Goal: Information Seeking & Learning: Learn about a topic

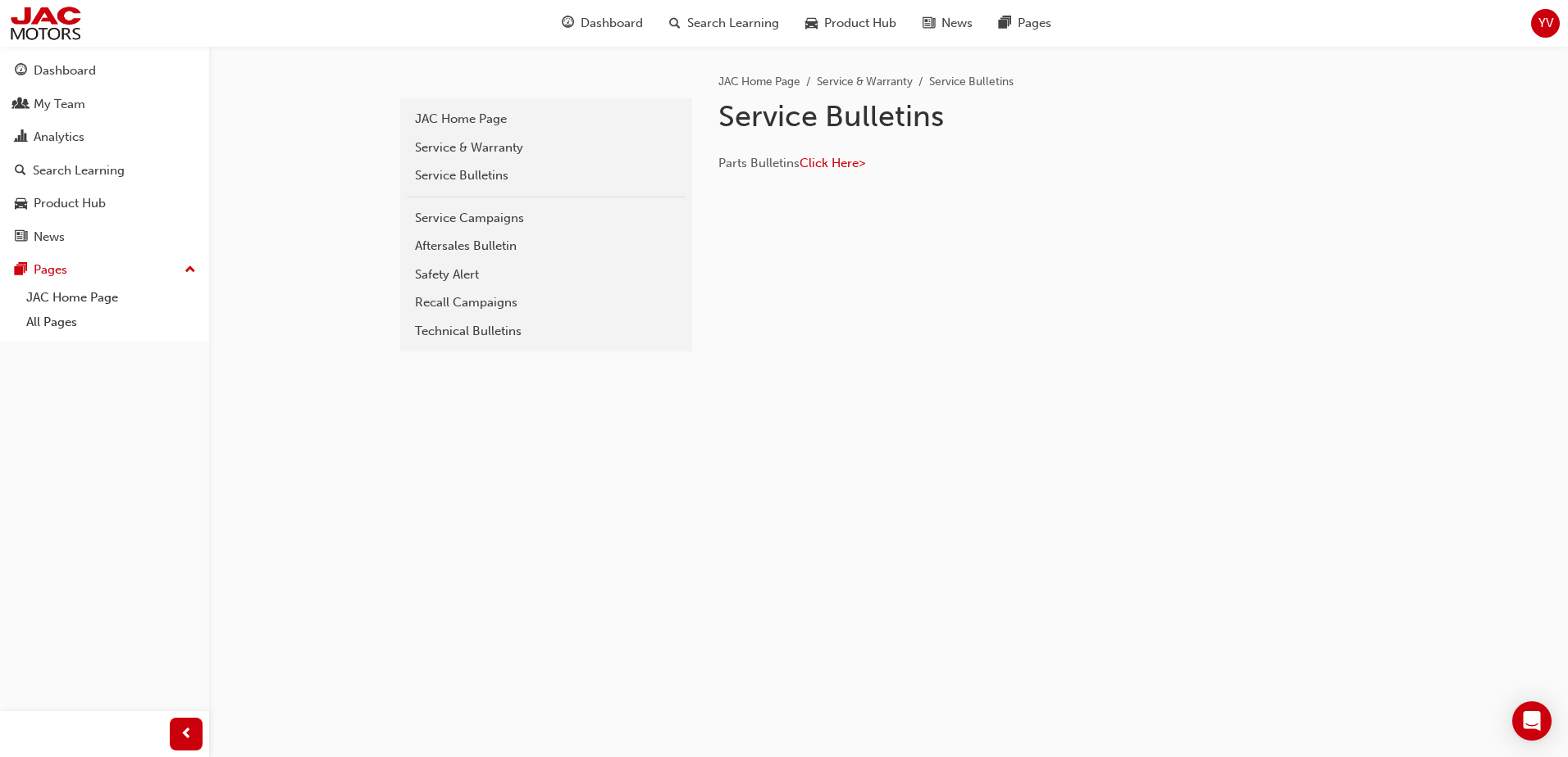
click at [512, 296] on div "Recall Campaigns" at bounding box center [546, 303] width 262 height 19
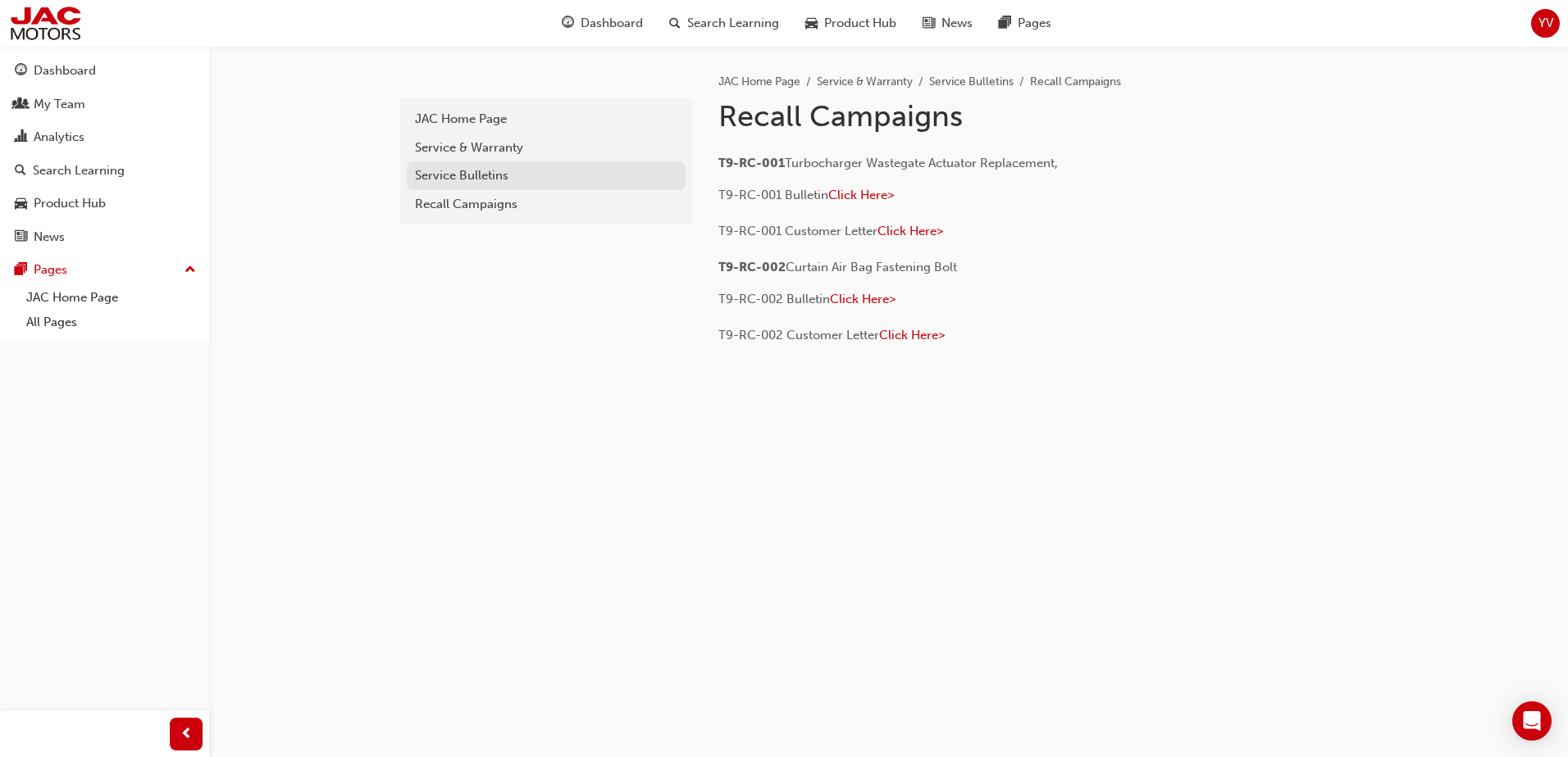
click at [443, 170] on div "Service Bulletins" at bounding box center [546, 176] width 262 height 19
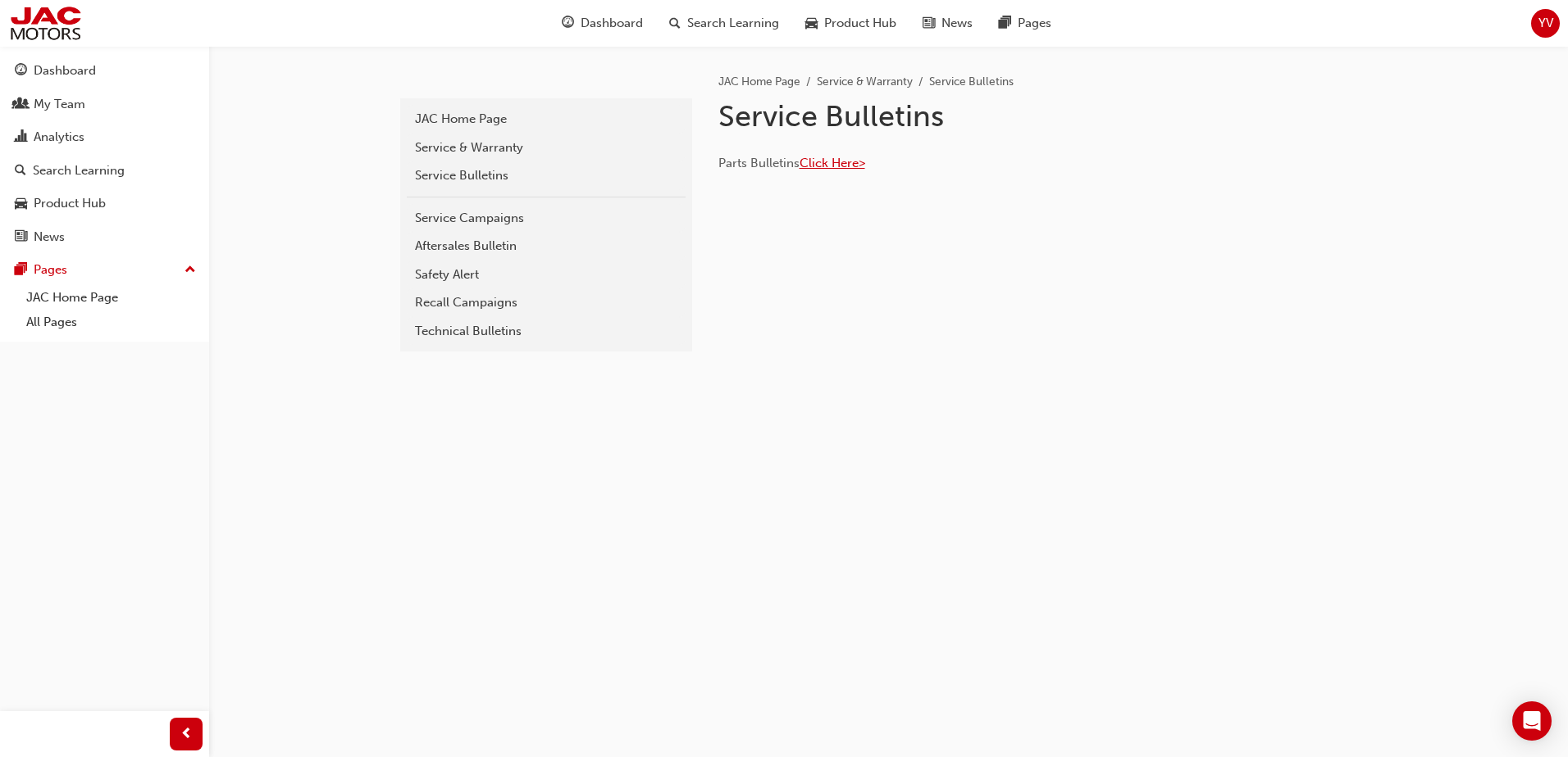
click at [828, 162] on span "Click Here>" at bounding box center [832, 163] width 66 height 15
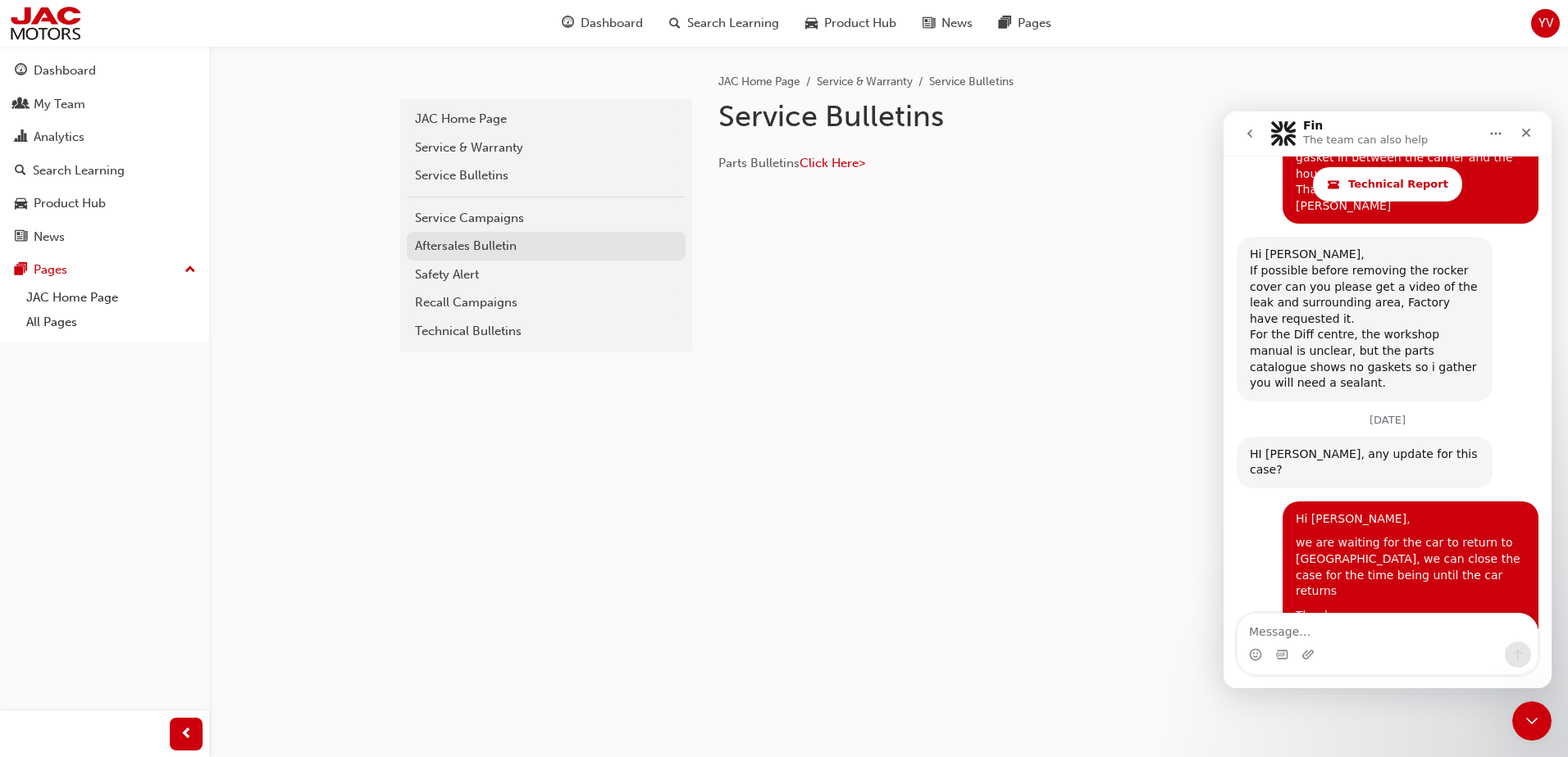
scroll to position [3508, 0]
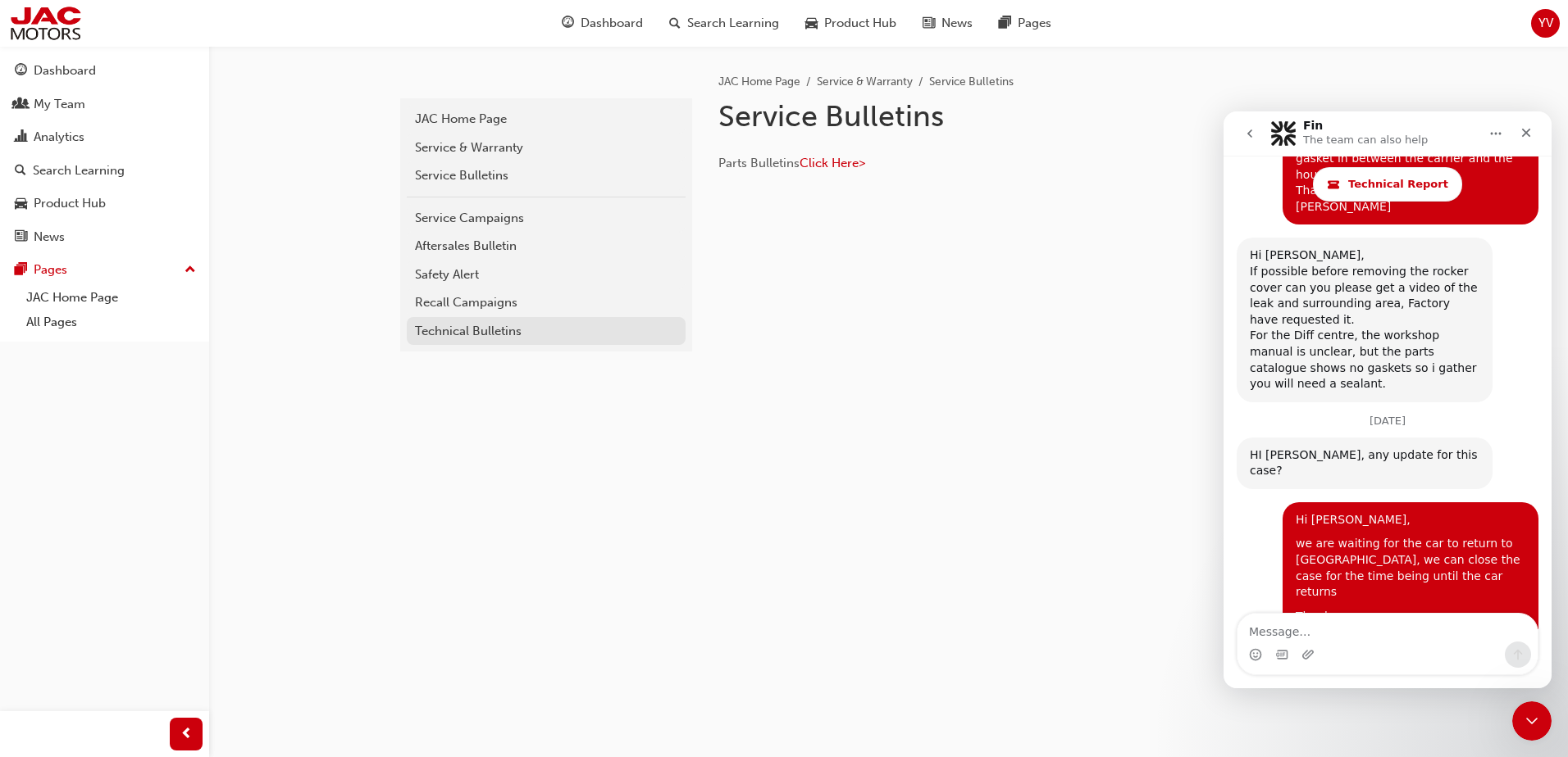
click at [453, 329] on div "Technical Bulletins" at bounding box center [546, 332] width 262 height 19
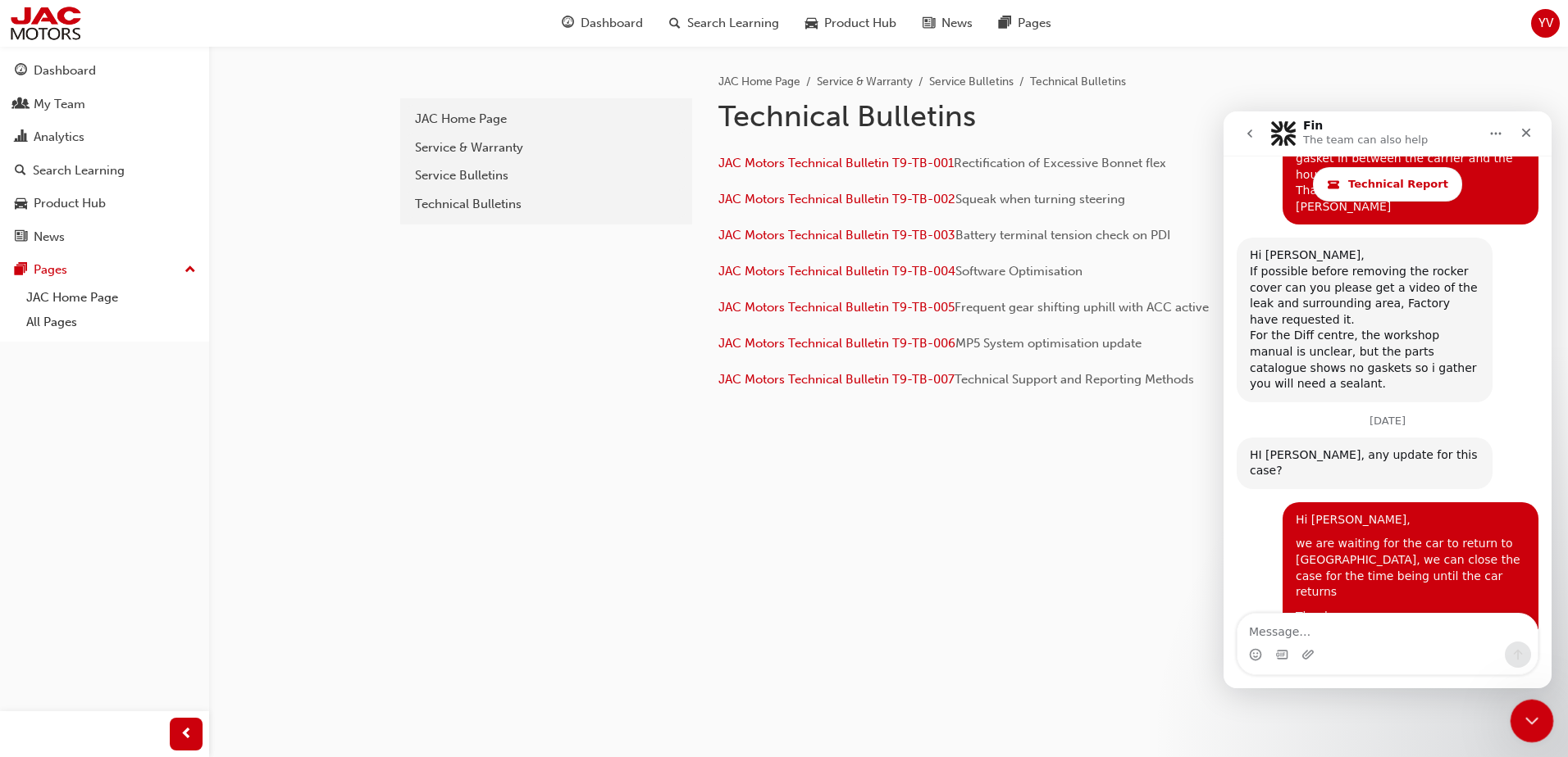
click at [1544, 708] on div "Close Intercom Messenger" at bounding box center [1529, 719] width 39 height 39
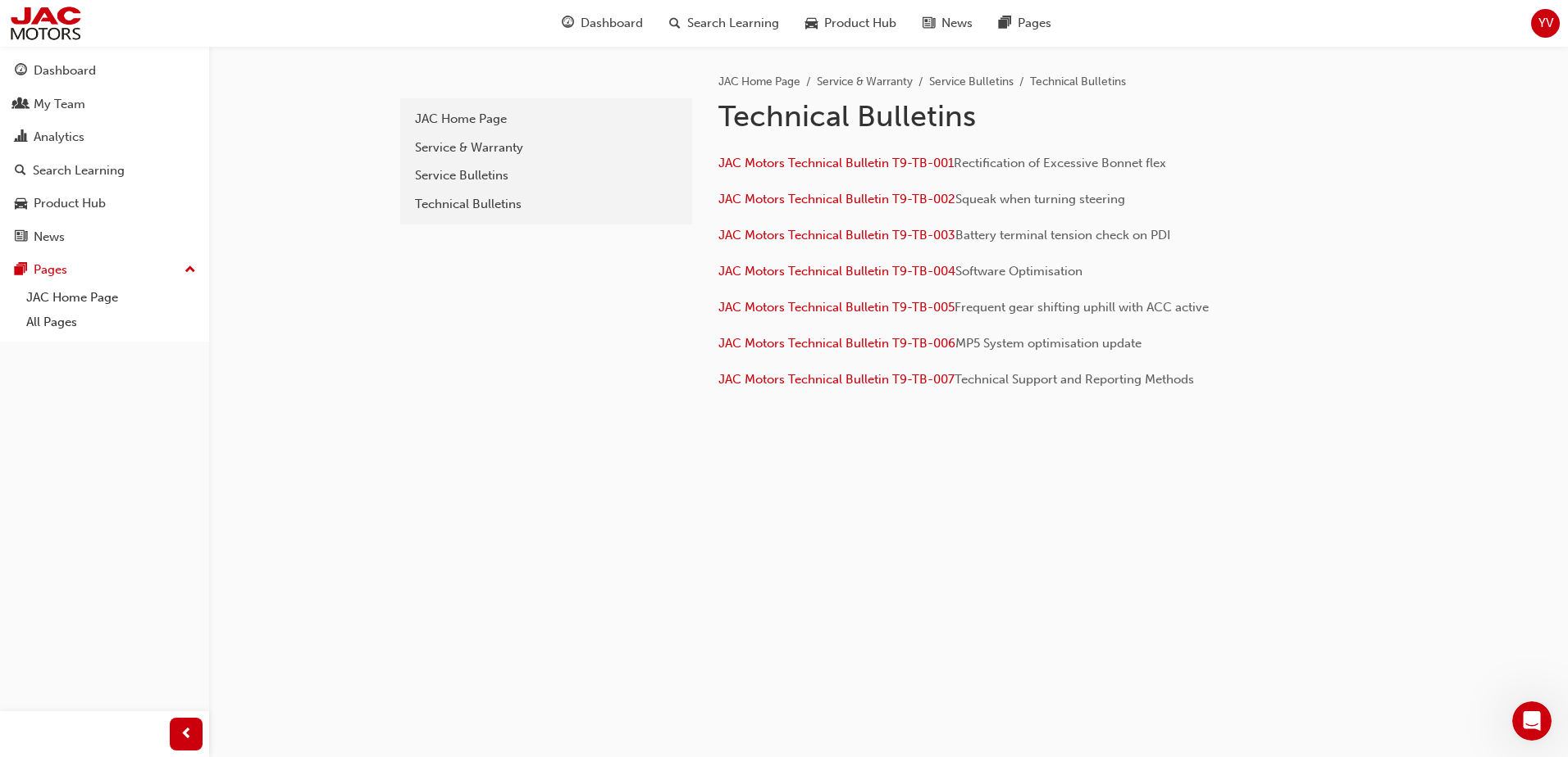
scroll to position [3508, 0]
click at [906, 565] on div "37ad3e5c-10d9-4c96-a05a-ea7e87f6a872 JAC Home Page Service & Warranty Service B…" at bounding box center [784, 378] width 1568 height 757
click at [982, 675] on div "37ad3e5c-10d9-4c96-a05a-ea7e87f6a872 JAC Home Page Service & Warranty Service B…" at bounding box center [784, 378] width 1568 height 757
click at [462, 209] on div "Technical Bulletins" at bounding box center [546, 205] width 262 height 19
click at [452, 173] on div "Service Bulletins" at bounding box center [546, 176] width 262 height 19
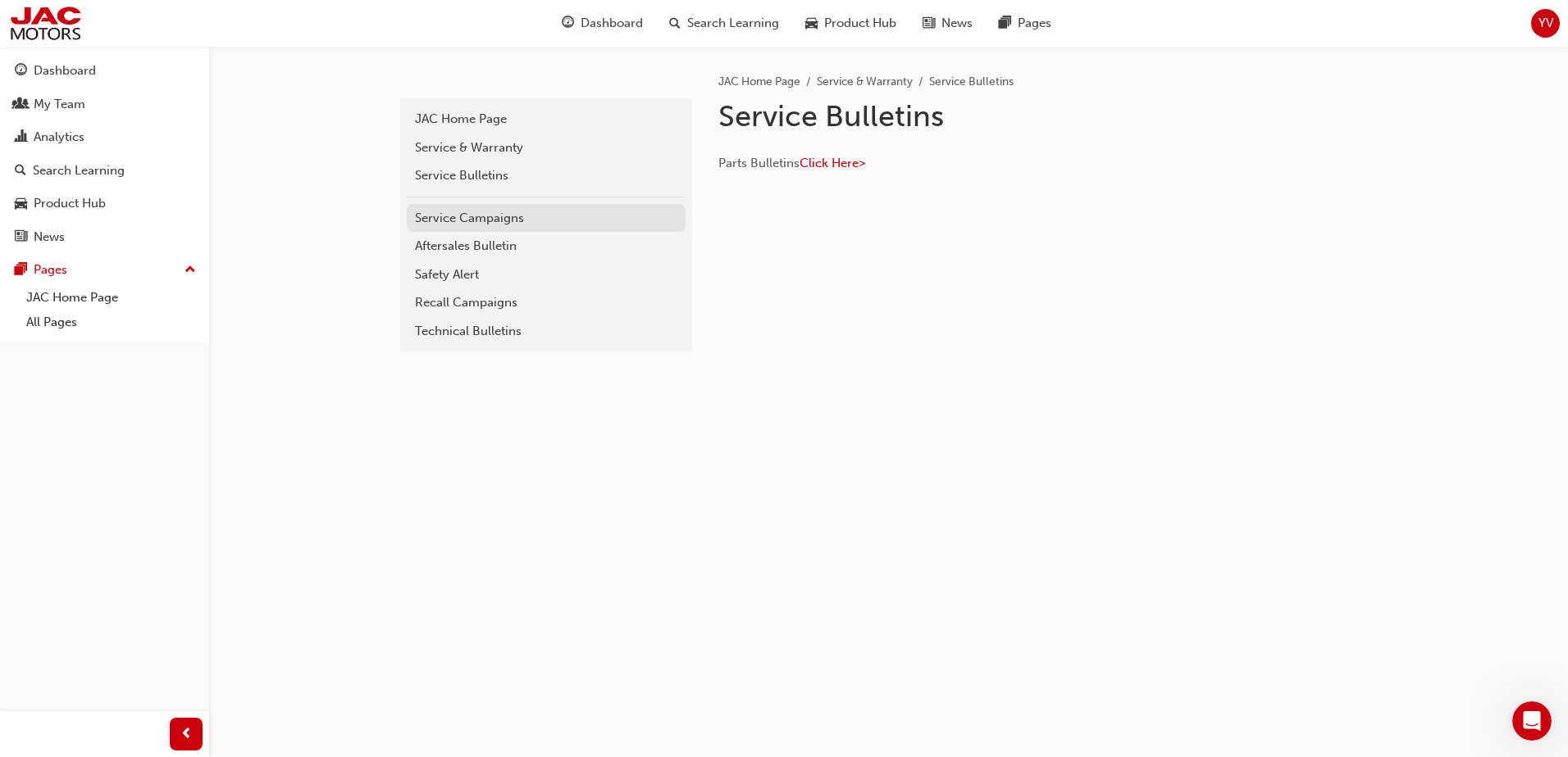
click at [469, 217] on div "Service Campaigns" at bounding box center [546, 219] width 262 height 19
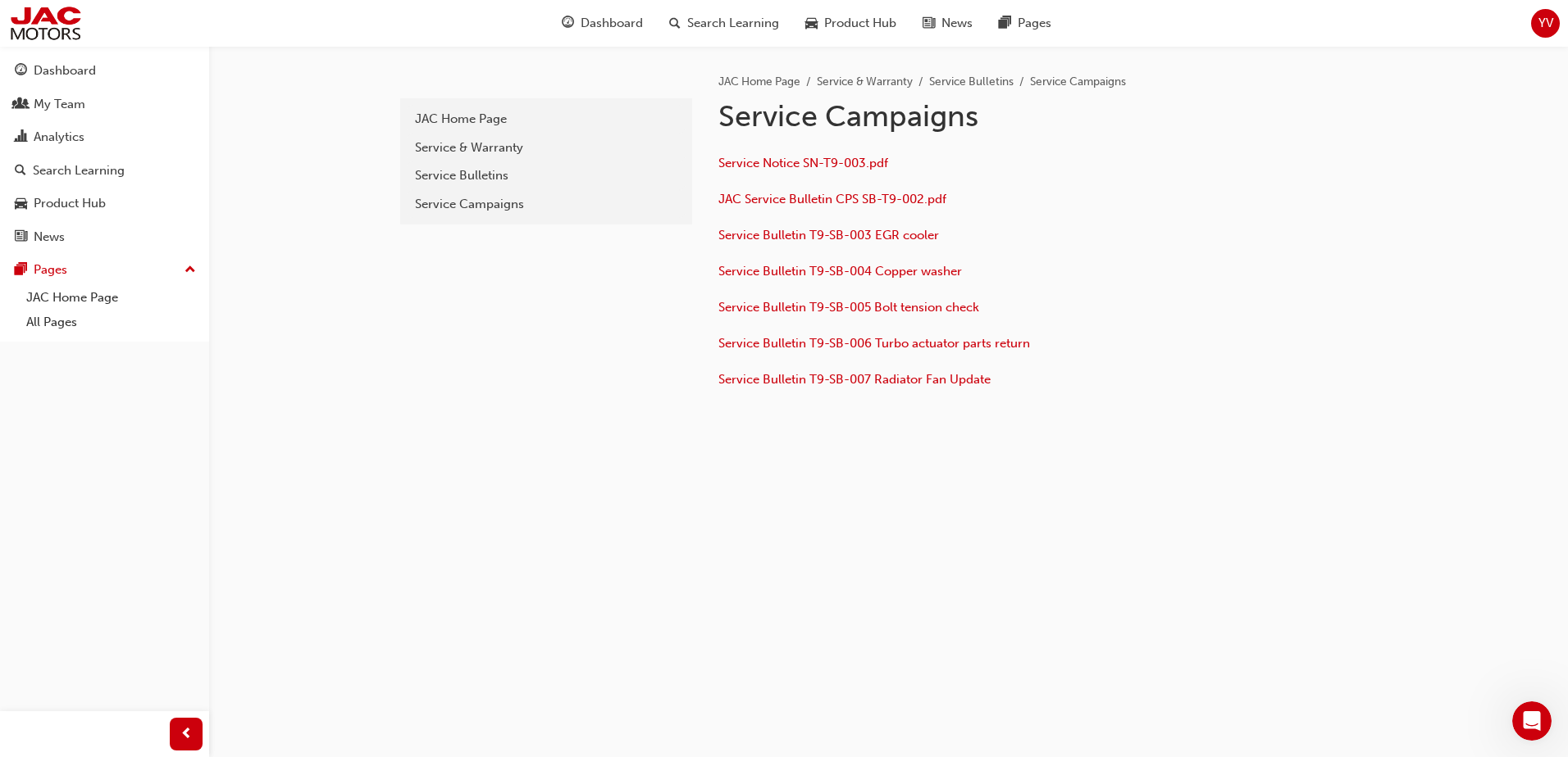
click at [872, 256] on div "Service Notice SN-T9-003.pdf JAC Service Bulletin CPS SB-T9-002.pdf Service Bul…" at bounding box center [984, 272] width 533 height 240
click at [870, 265] on span "Service Bulletin T9-SB-004 Copper washer" at bounding box center [840, 271] width 244 height 15
click at [857, 233] on span "Service Bulletin T9-SB-003 EGR cooler" at bounding box center [828, 235] width 221 height 15
